Goal: Check status: Check status

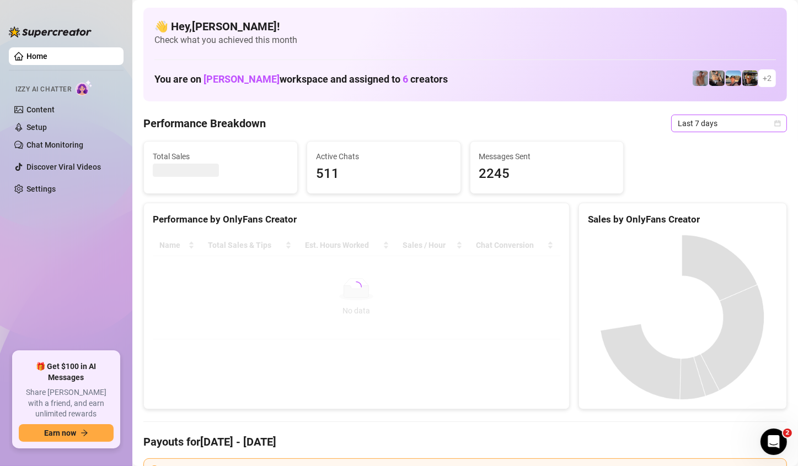
click at [728, 122] on span "Last 7 days" at bounding box center [729, 123] width 103 height 17
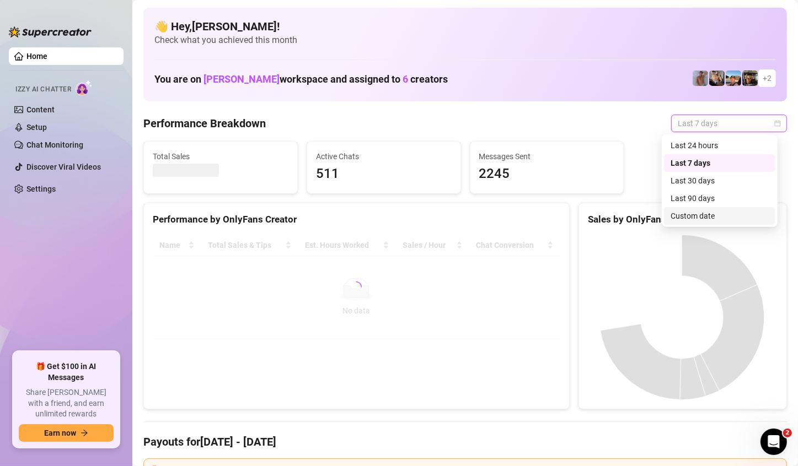
click at [721, 210] on div "Custom date" at bounding box center [719, 216] width 98 height 12
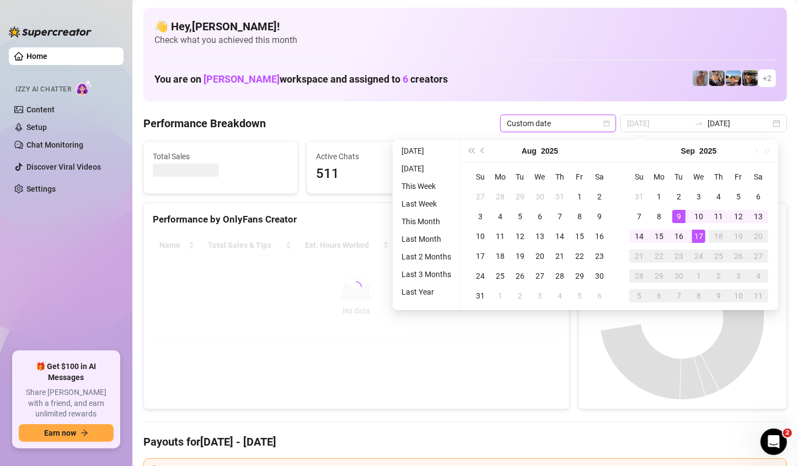
type input "[DATE]"
click at [701, 234] on div "17" at bounding box center [698, 236] width 13 height 13
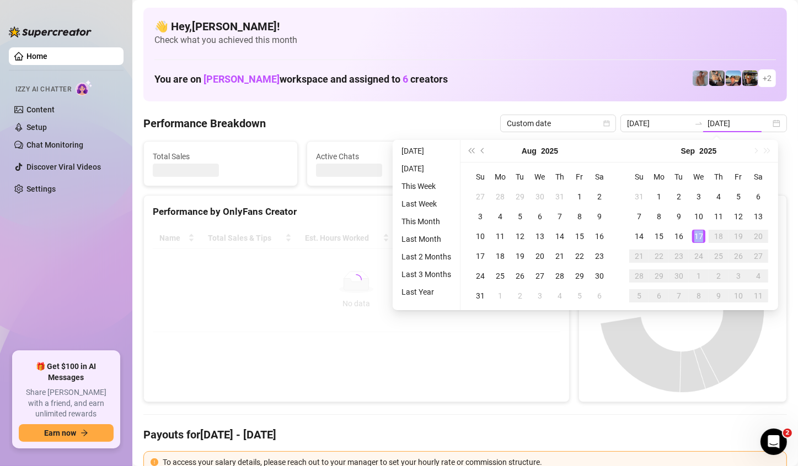
type input "[DATE]"
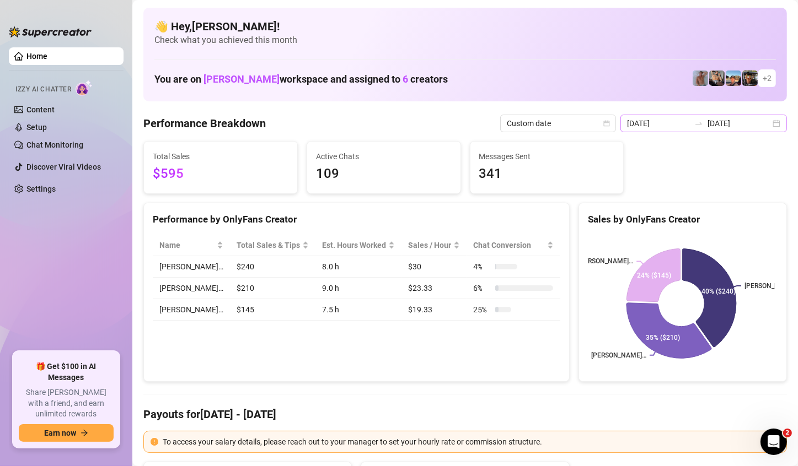
click at [771, 122] on div "[DATE] [DATE]" at bounding box center [703, 124] width 166 height 18
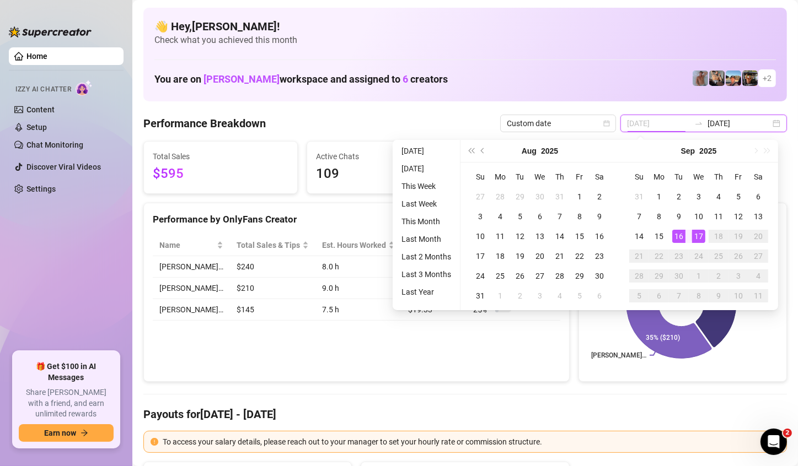
type input "[DATE]"
click at [694, 236] on div "17" at bounding box center [698, 236] width 13 height 13
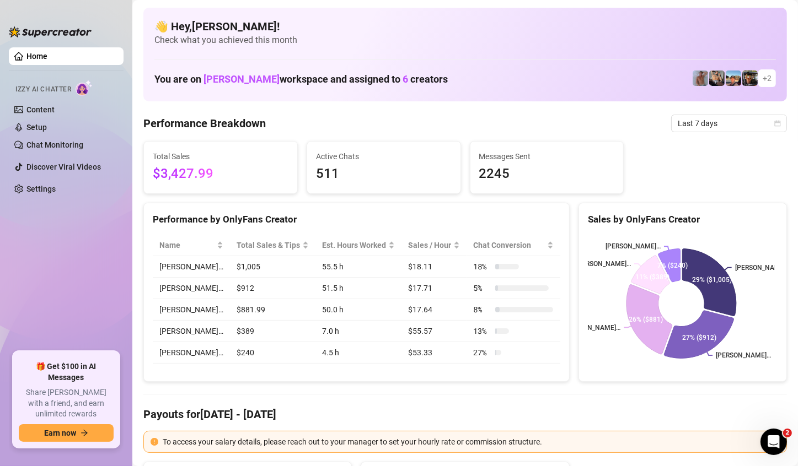
click at [125, 270] on aside "Home Izzy AI Chatter Content Setup Chat Monitoring Discover Viral Videos Settin…" at bounding box center [66, 233] width 132 height 466
click at [751, 121] on span "Last 7 days" at bounding box center [729, 123] width 103 height 17
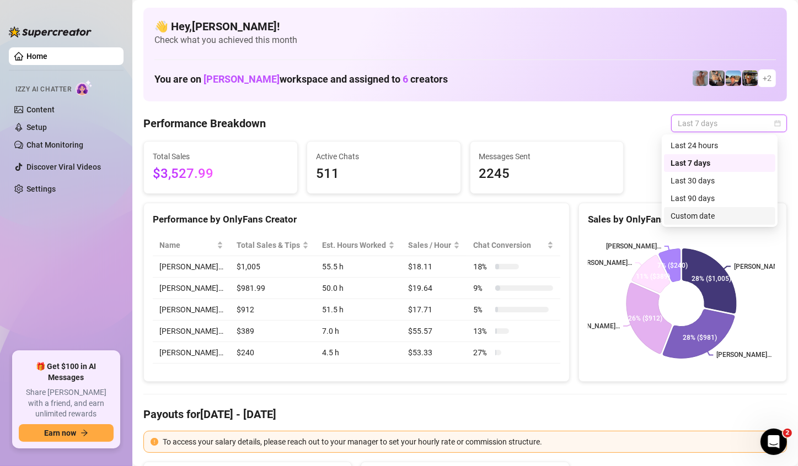
click at [698, 209] on div "Custom date" at bounding box center [719, 216] width 111 height 18
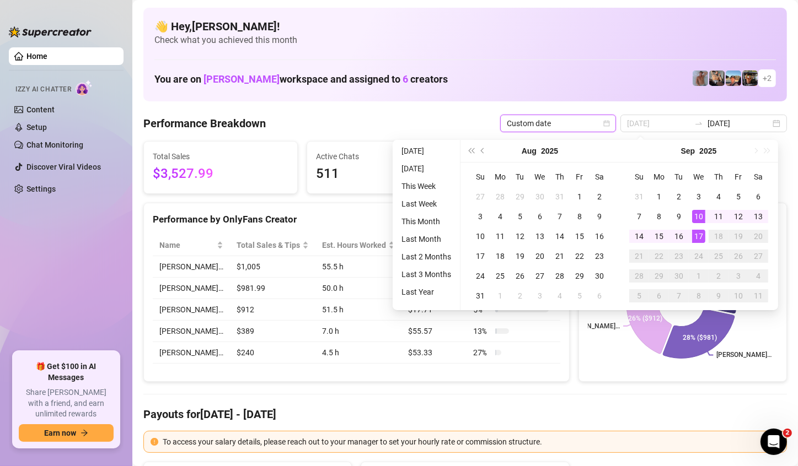
type input "2025-09-10"
click at [699, 225] on td "10" at bounding box center [699, 217] width 20 height 20
click at [699, 228] on td "17" at bounding box center [699, 237] width 20 height 20
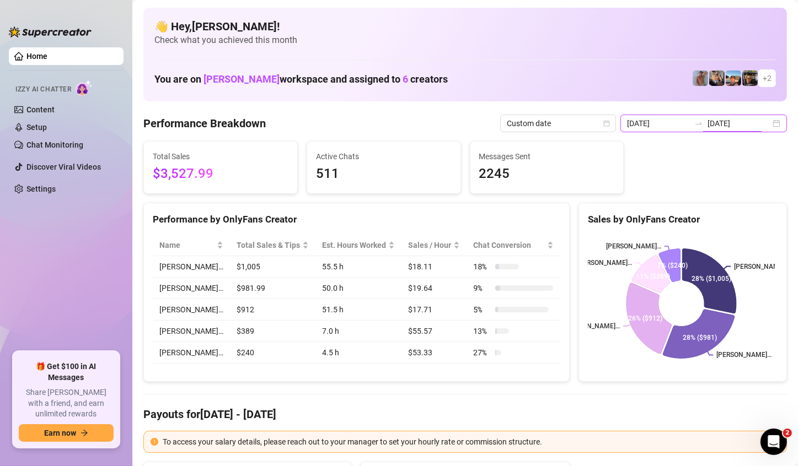
click at [760, 128] on input "[DATE]" at bounding box center [738, 123] width 63 height 12
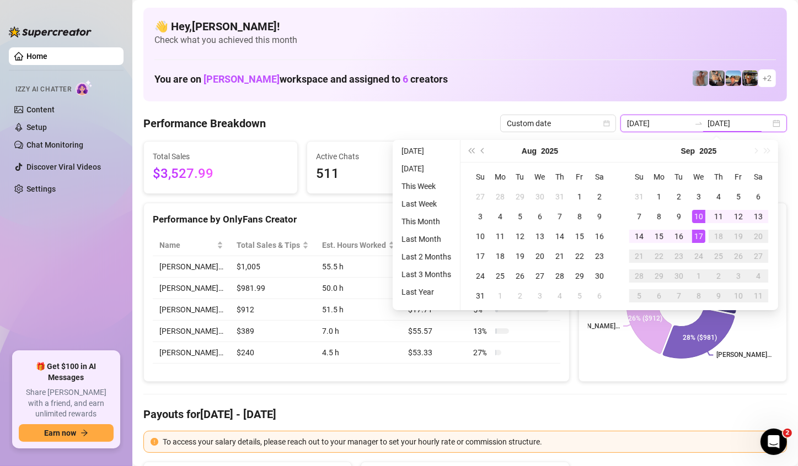
click at [770, 128] on div "2025-09-10 2025-09-17" at bounding box center [703, 124] width 166 height 18
type input "[DATE]"
click at [703, 238] on div "17" at bounding box center [698, 236] width 13 height 13
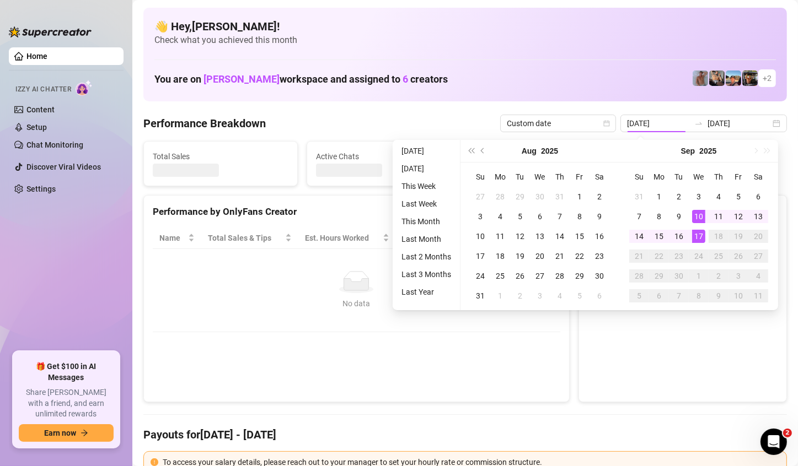
type input "[DATE]"
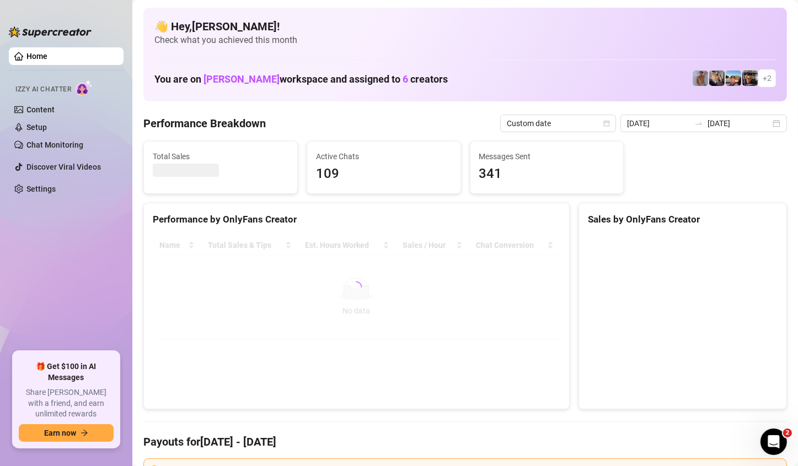
click at [703, 238] on canvas at bounding box center [681, 317] width 187 height 165
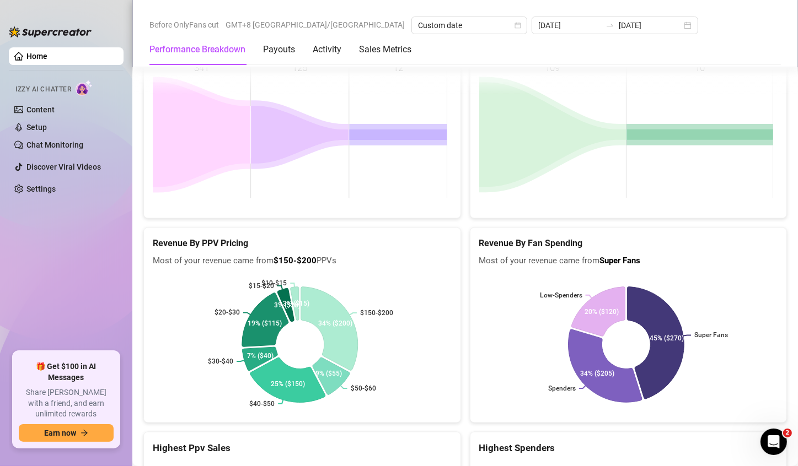
scroll to position [1744, 0]
